Goal: Information Seeking & Learning: Learn about a topic

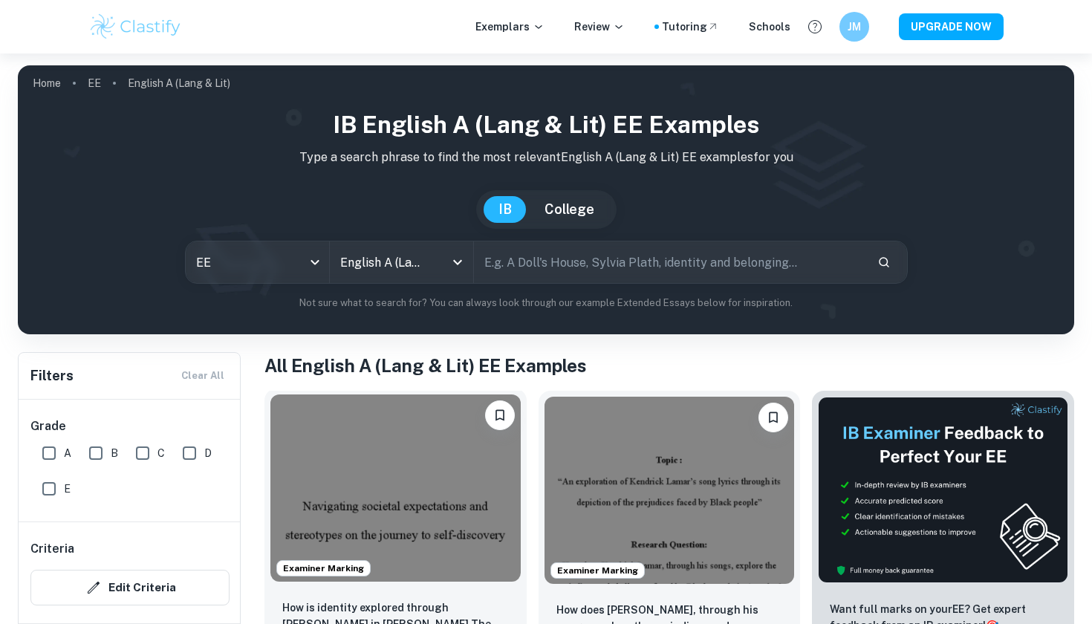
scroll to position [199, 0]
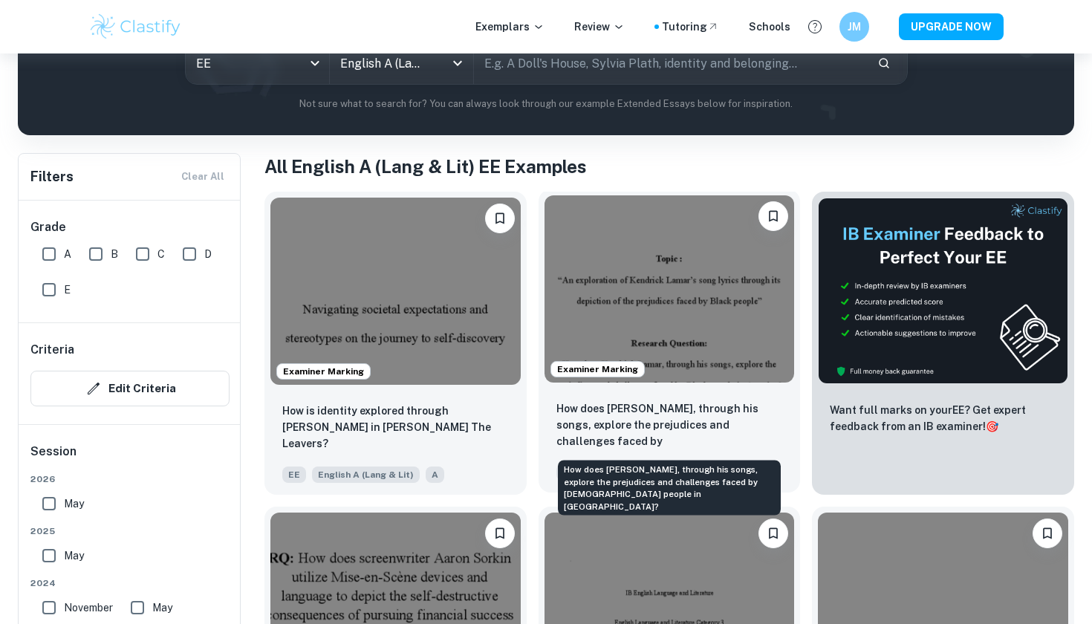
click at [716, 401] on p "How does [PERSON_NAME], through his songs, explore the prejudices and challenge…" at bounding box center [669, 425] width 227 height 51
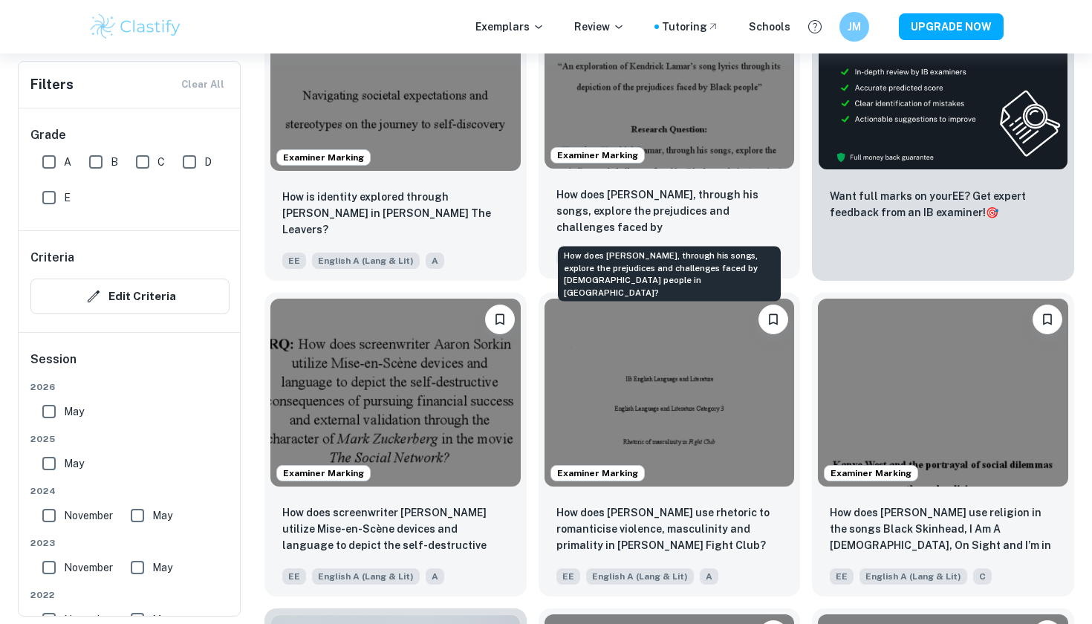
scroll to position [415, 0]
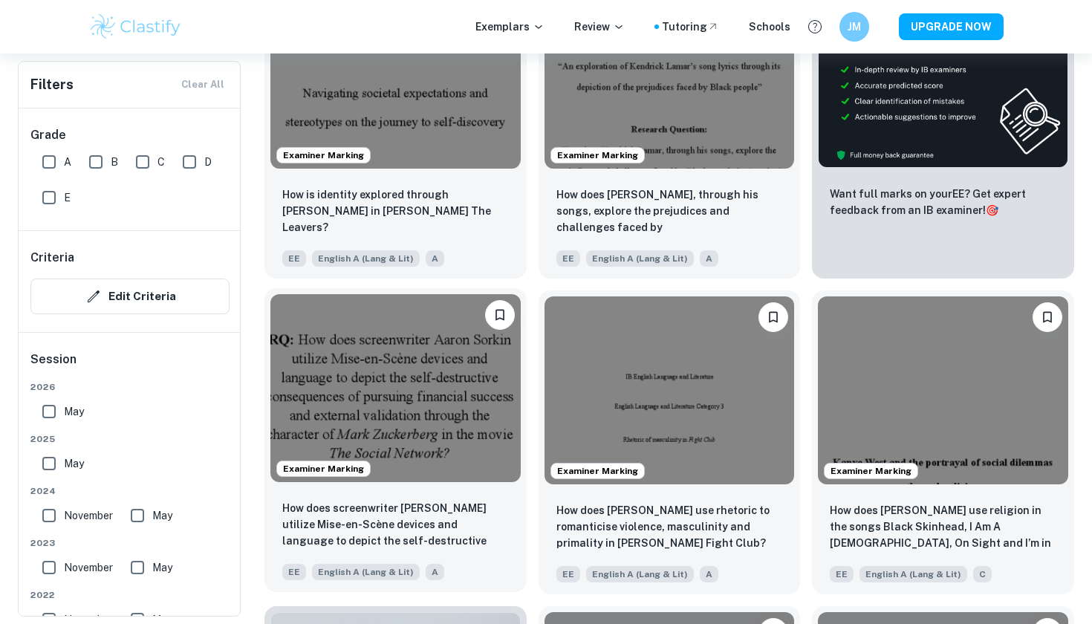
click at [400, 468] on img at bounding box center [395, 387] width 250 height 187
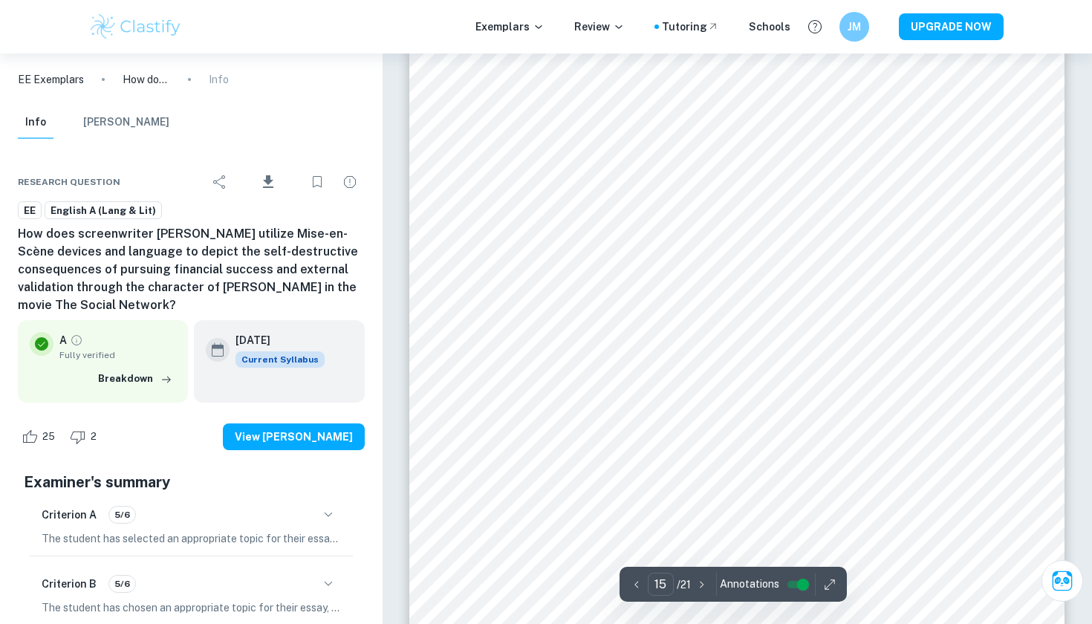
scroll to position [12555, 0]
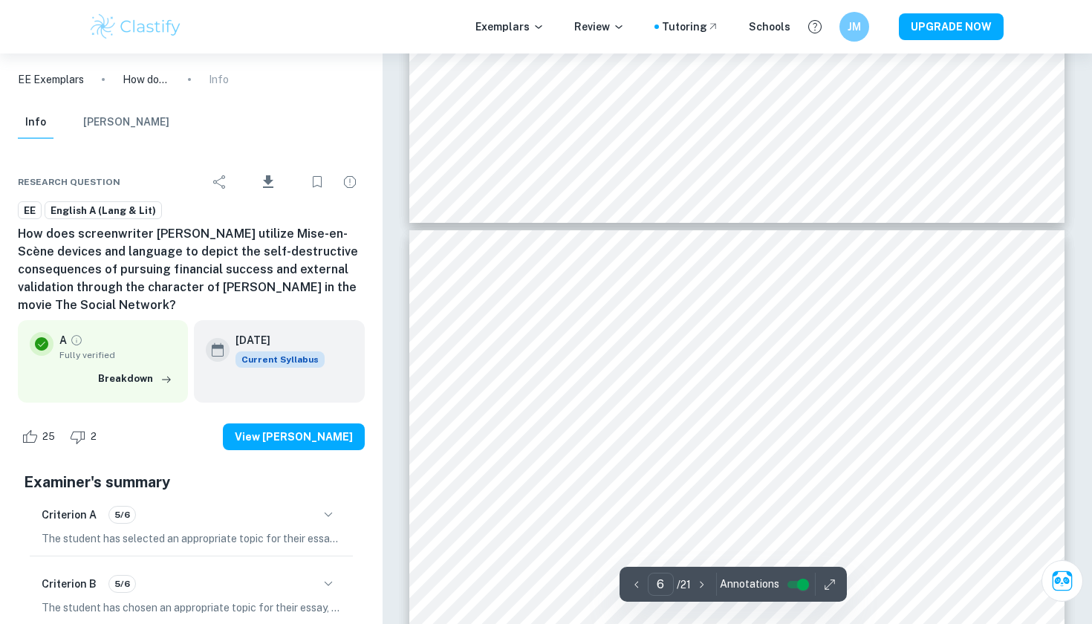
type input "5"
